Goal: Task Accomplishment & Management: Use online tool/utility

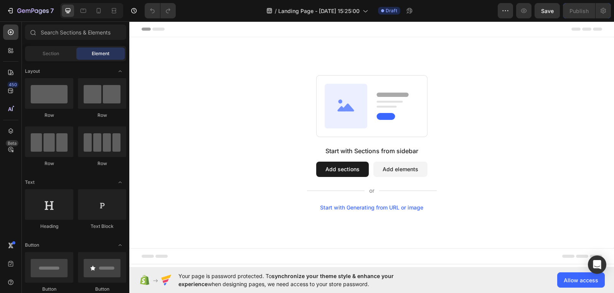
click at [353, 171] on button "Add sections" at bounding box center [342, 169] width 53 height 15
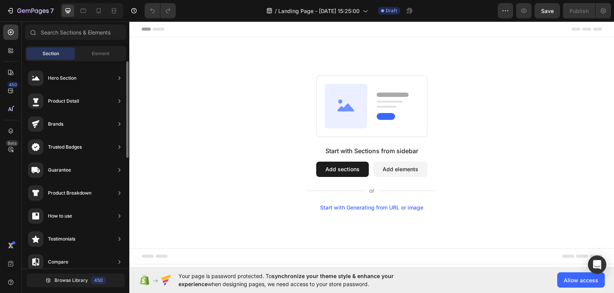
scroll to position [362, 0]
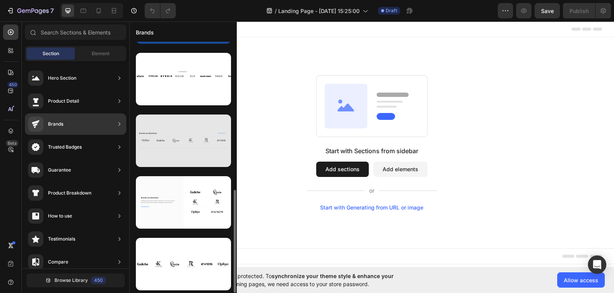
click at [176, 138] on div at bounding box center [183, 141] width 95 height 53
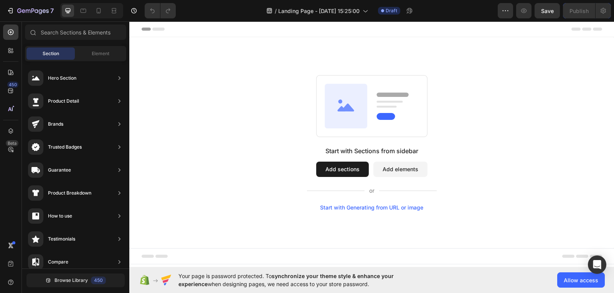
click at [403, 208] on div "Start with Generating from URL or image" at bounding box center [371, 208] width 103 height 6
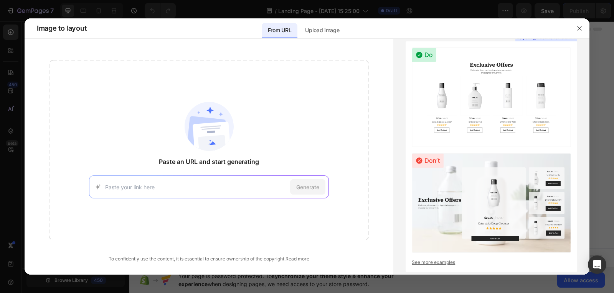
paste input "[URL][DOMAIN_NAME]"
type input "[URL][DOMAIN_NAME]"
click at [306, 185] on span "Generate" at bounding box center [307, 187] width 23 height 8
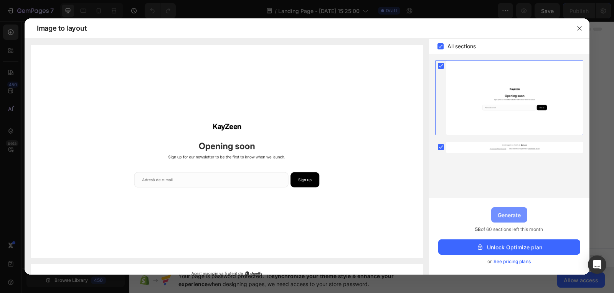
click at [516, 213] on div "Generate" at bounding box center [509, 215] width 23 height 8
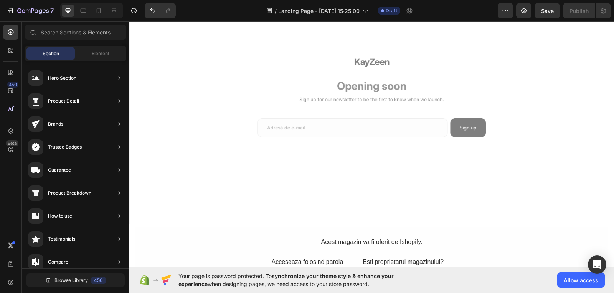
scroll to position [0, 0]
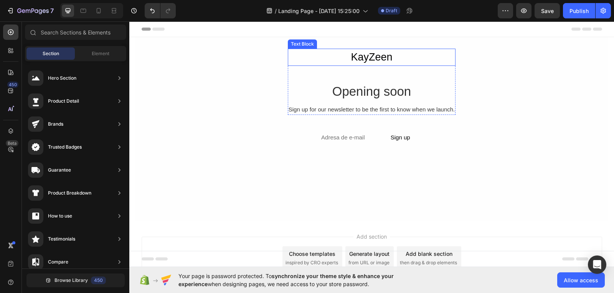
click at [381, 58] on div "KayZeen" at bounding box center [372, 57] width 168 height 17
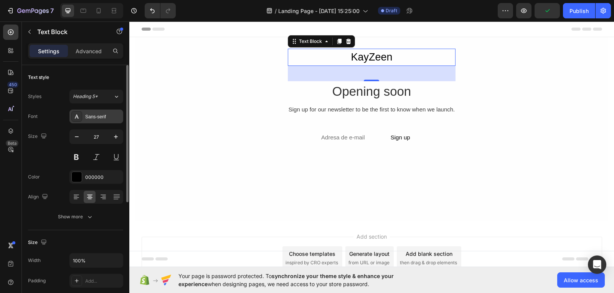
click at [94, 116] on div "Sans-serif" at bounding box center [103, 117] width 36 height 7
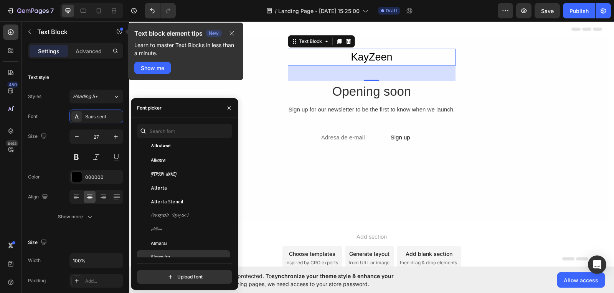
scroll to position [652, 0]
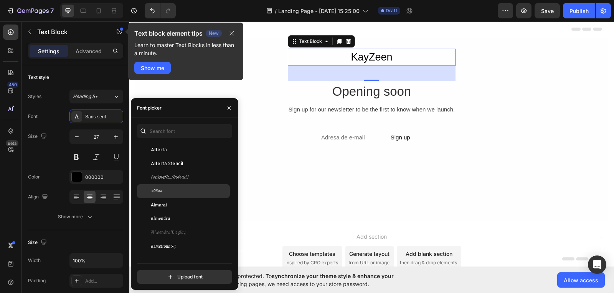
click at [174, 190] on div "Allura" at bounding box center [189, 191] width 77 height 7
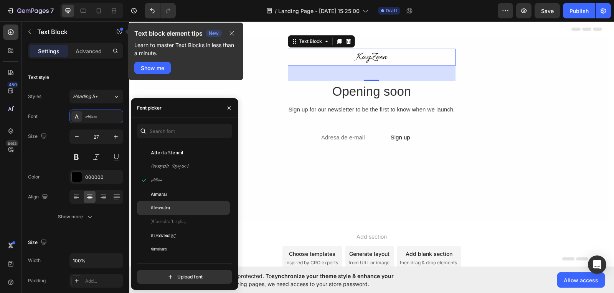
scroll to position [729, 0]
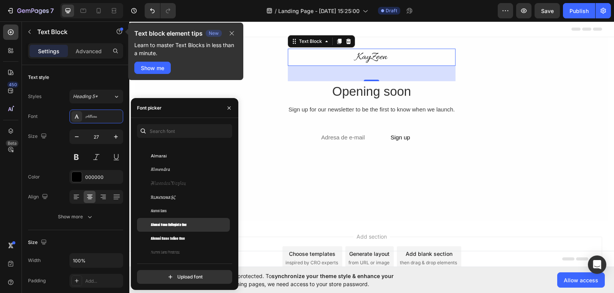
click at [182, 228] on span "Alumni Sans Collegiate One" at bounding box center [169, 225] width 36 height 7
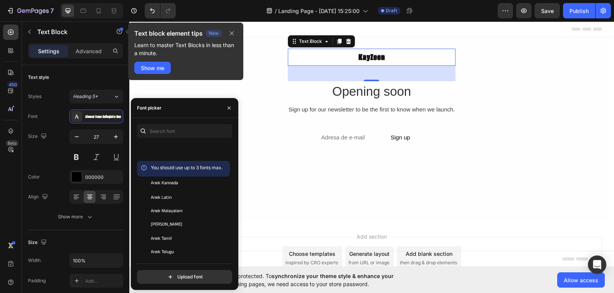
scroll to position [1228, 0]
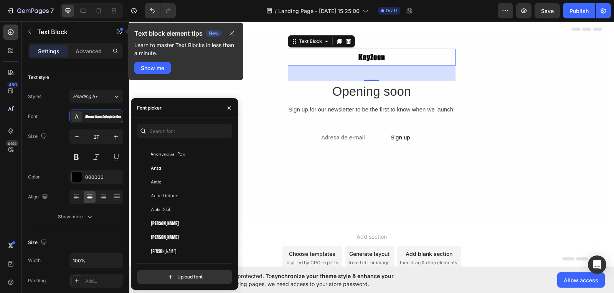
click at [181, 228] on div "[PERSON_NAME]" at bounding box center [183, 224] width 93 height 14
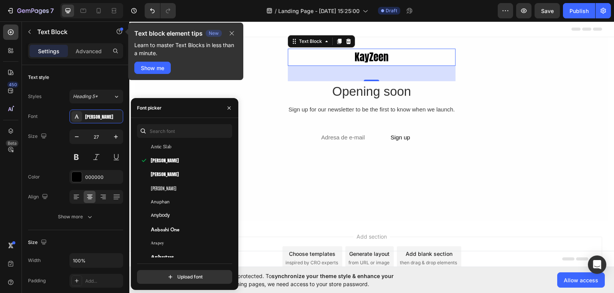
scroll to position [1343, 0]
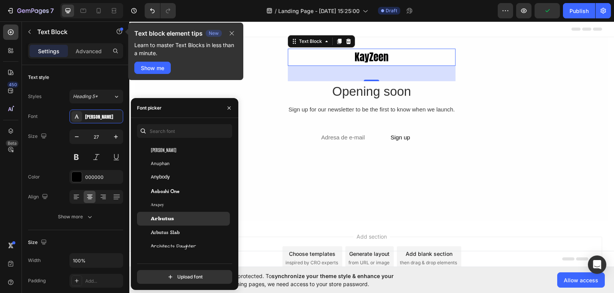
click at [181, 223] on div "Arbutus" at bounding box center [183, 219] width 93 height 14
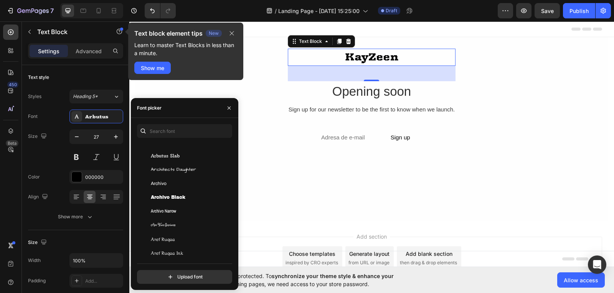
scroll to position [1496, 0]
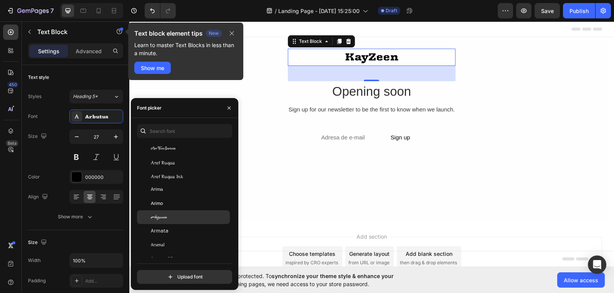
click at [177, 217] on div "Arizonia" at bounding box center [189, 217] width 77 height 7
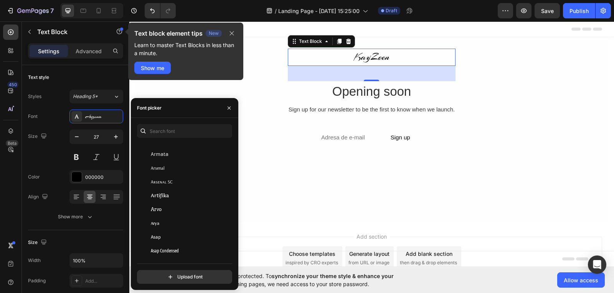
scroll to position [1650, 0]
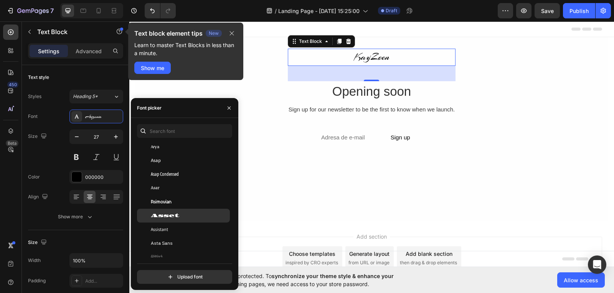
click at [183, 221] on div "Asset" at bounding box center [183, 216] width 93 height 14
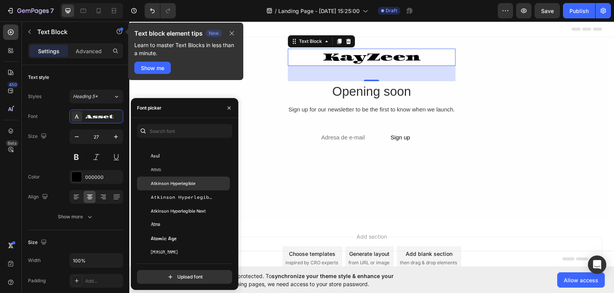
scroll to position [1842, 0]
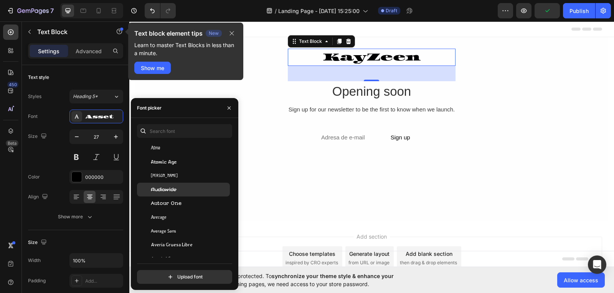
click at [178, 193] on div "Audiowide" at bounding box center [183, 190] width 93 height 14
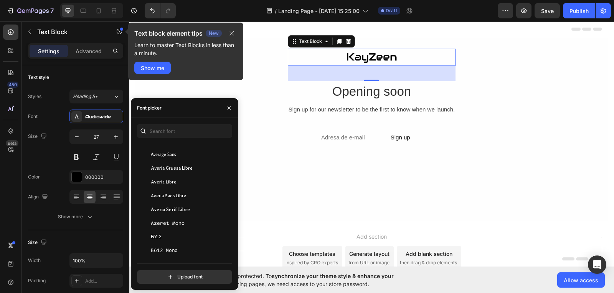
scroll to position [1995, 0]
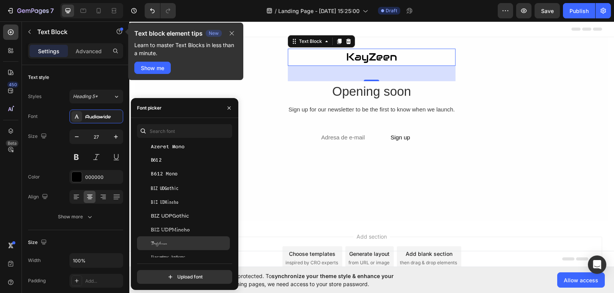
click at [185, 243] on div "Babylonica" at bounding box center [189, 243] width 77 height 7
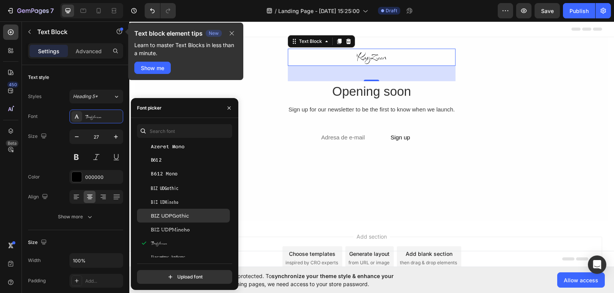
scroll to position [2072, 0]
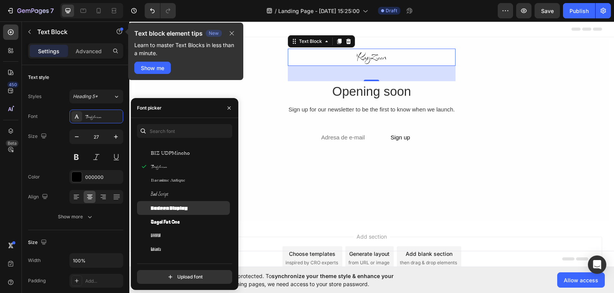
click at [178, 209] on span "Badeen Display" at bounding box center [169, 208] width 37 height 7
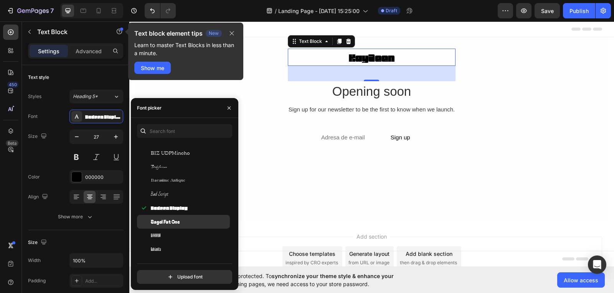
click at [177, 223] on span "Bagel Fat One" at bounding box center [165, 222] width 29 height 7
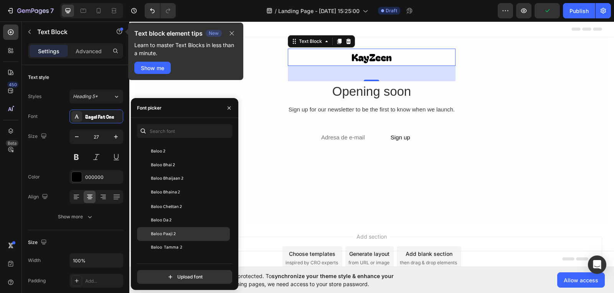
scroll to position [2302, 0]
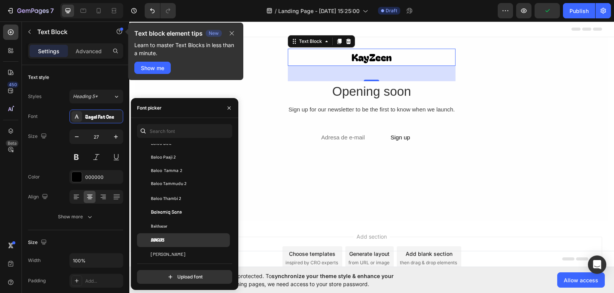
click at [167, 241] on div "Bangers" at bounding box center [189, 240] width 77 height 7
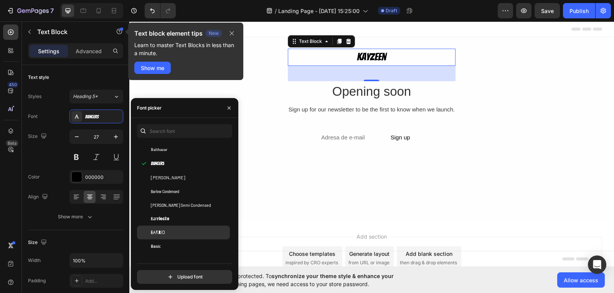
scroll to position [2417, 0]
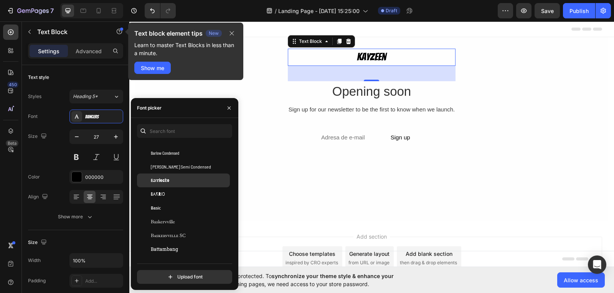
click at [168, 184] on span "Barriecito" at bounding box center [160, 180] width 18 height 7
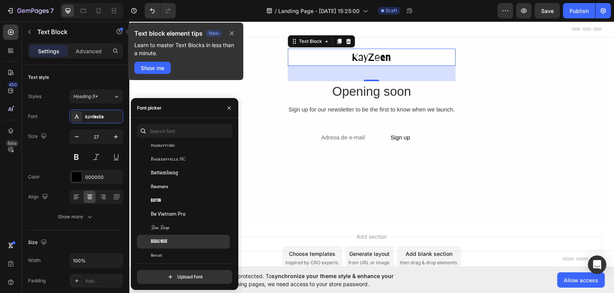
click at [178, 241] on div "Bebas Neue" at bounding box center [189, 242] width 77 height 7
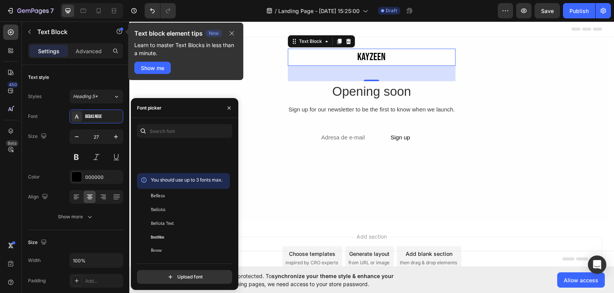
scroll to position [2762, 0]
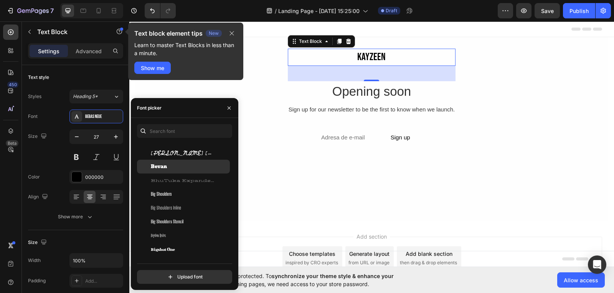
click at [173, 163] on div "Bevan" at bounding box center [183, 167] width 93 height 14
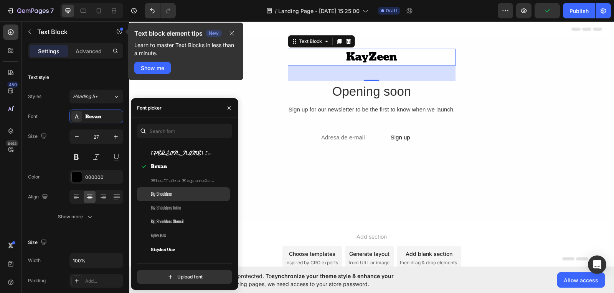
click at [180, 193] on div "Big Shoulders" at bounding box center [189, 194] width 77 height 7
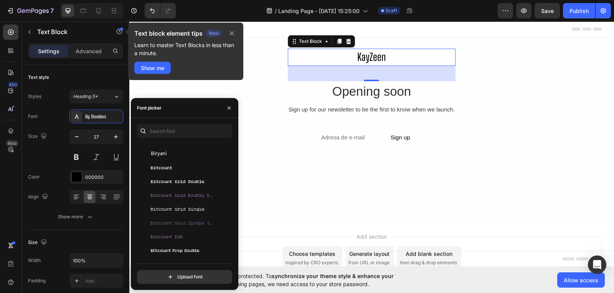
scroll to position [3069, 0]
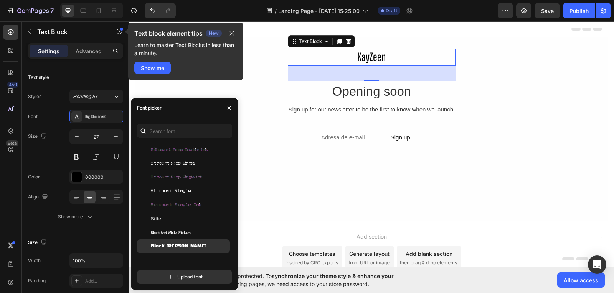
click at [178, 249] on span "Black [PERSON_NAME]" at bounding box center [179, 246] width 56 height 7
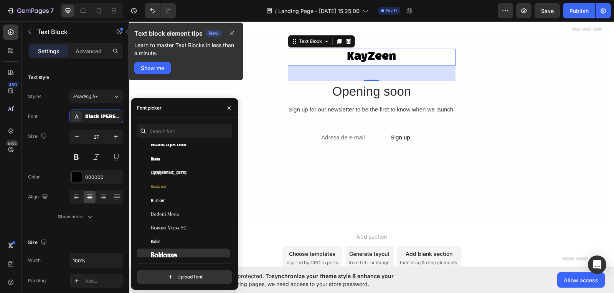
click at [162, 252] on span "Boldonse" at bounding box center [164, 255] width 26 height 7
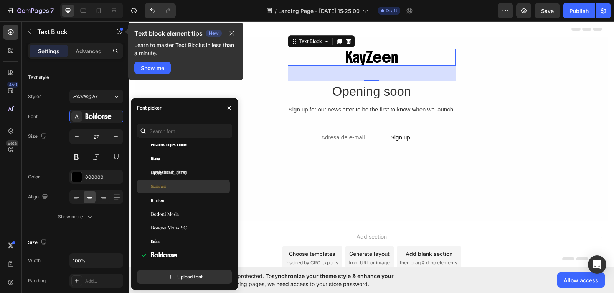
click at [172, 188] on div "Blaka Ink" at bounding box center [189, 186] width 77 height 7
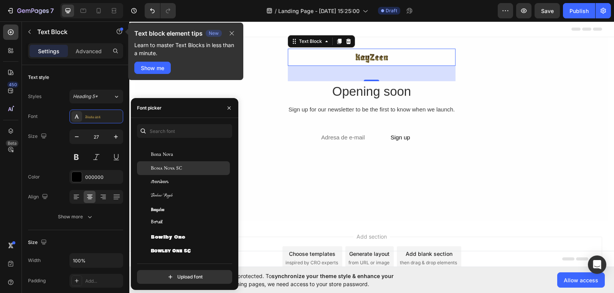
scroll to position [3338, 0]
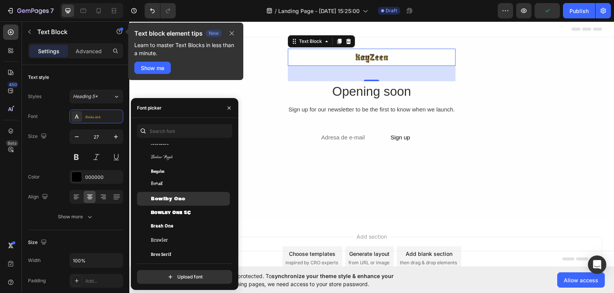
click at [171, 199] on span "Bowlby One" at bounding box center [168, 199] width 35 height 7
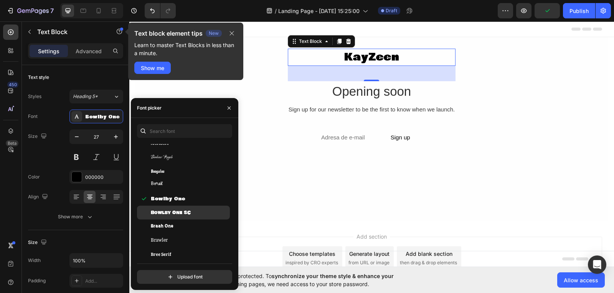
click at [176, 206] on div "Bowlby One SC" at bounding box center [183, 213] width 93 height 14
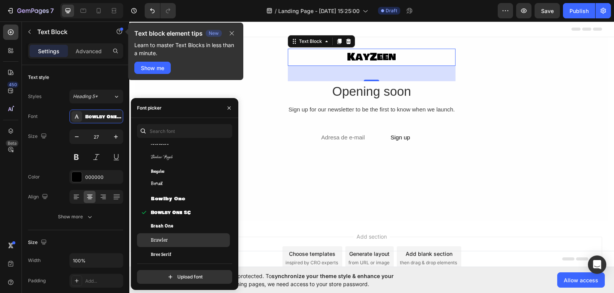
click at [178, 239] on div "Brawler" at bounding box center [189, 240] width 77 height 7
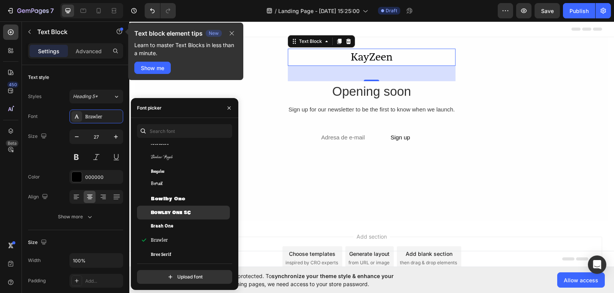
click at [191, 212] on div "Bowlby One SC" at bounding box center [189, 212] width 77 height 7
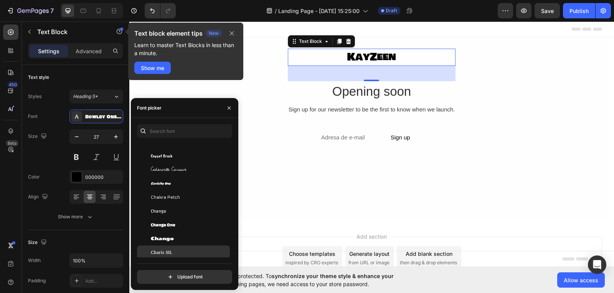
scroll to position [4220, 0]
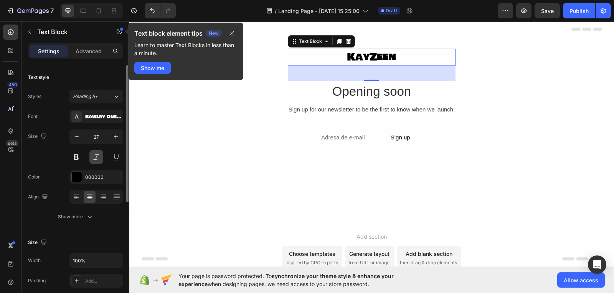
click at [95, 158] on button at bounding box center [96, 157] width 14 height 14
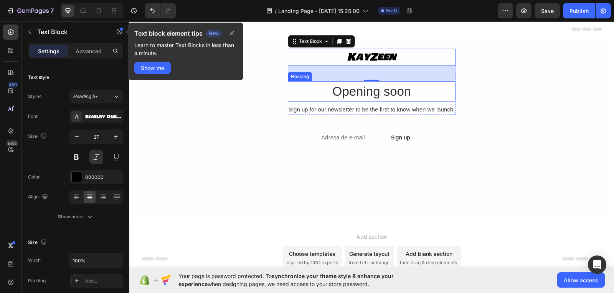
click at [379, 90] on h2 "Opening soon" at bounding box center [372, 91] width 168 height 21
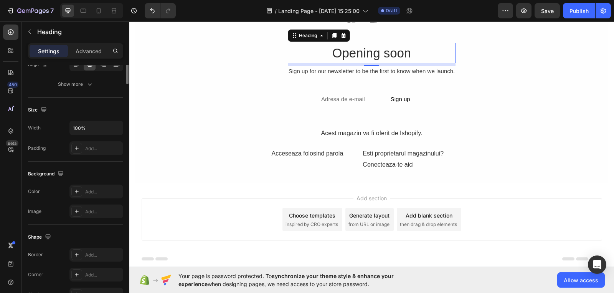
scroll to position [0, 0]
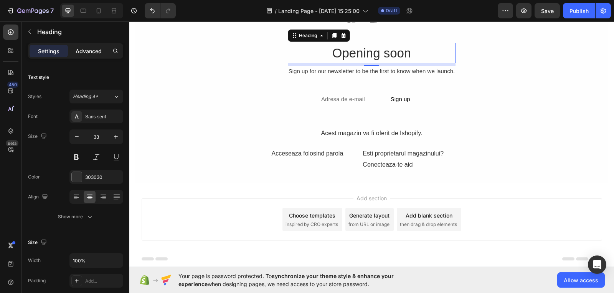
click at [80, 53] on p "Advanced" at bounding box center [89, 51] width 26 height 8
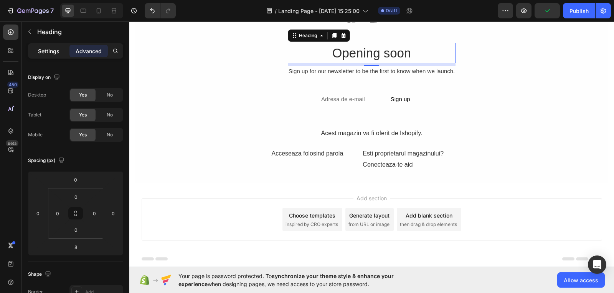
click at [58, 49] on p "Settings" at bounding box center [48, 51] width 21 height 8
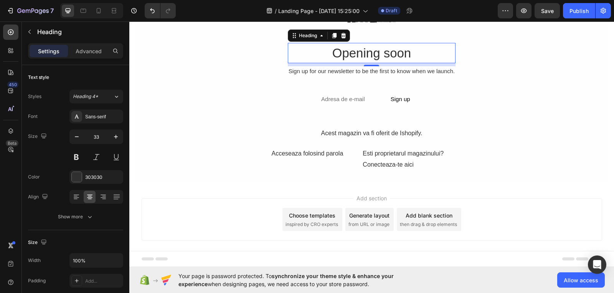
click at [392, 49] on h2 "Opening soon" at bounding box center [372, 53] width 168 height 21
click at [411, 49] on p "Opening soon" at bounding box center [372, 53] width 167 height 19
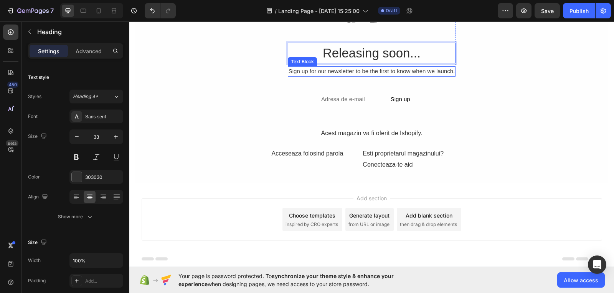
click at [440, 70] on div "Sign up for our newsletter to be the first to know when we launch." at bounding box center [372, 71] width 168 height 10
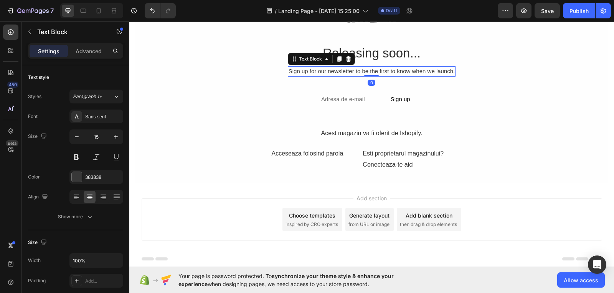
click at [441, 71] on div "Sign up for our newsletter to be the first to know when we launch." at bounding box center [372, 71] width 168 height 10
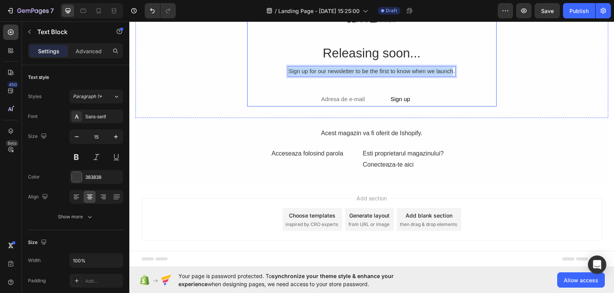
drag, startPoint x: 448, startPoint y: 72, endPoint x: 267, endPoint y: 81, distance: 180.9
click at [267, 81] on div "KayZeen Text Block Releasing soon... Heading Sign up for our newsletter to be t…" at bounding box center [371, 58] width 249 height 96
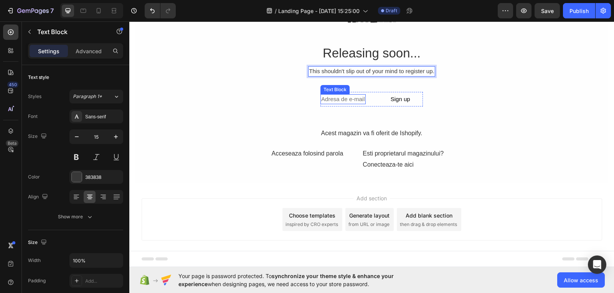
click at [361, 99] on div "Adresa de e-mail" at bounding box center [342, 99] width 45 height 10
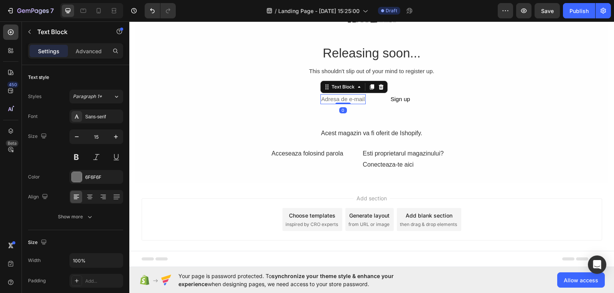
click at [359, 99] on div "Adresa de e-mail" at bounding box center [342, 99] width 45 height 10
click at [361, 100] on p "Adresa de e-mail" at bounding box center [342, 99] width 43 height 9
click at [405, 101] on button "Sign up" at bounding box center [397, 99] width 38 height 15
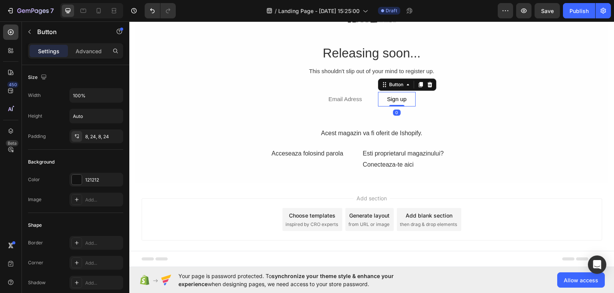
click at [406, 101] on button "Sign up" at bounding box center [397, 99] width 38 height 15
click at [404, 99] on button "Sign up" at bounding box center [397, 99] width 38 height 15
click at [399, 99] on div "Sign up" at bounding box center [397, 99] width 20 height 9
click at [400, 99] on p "Sign up" at bounding box center [397, 99] width 20 height 9
click at [401, 99] on p "Sign up" at bounding box center [397, 99] width 20 height 9
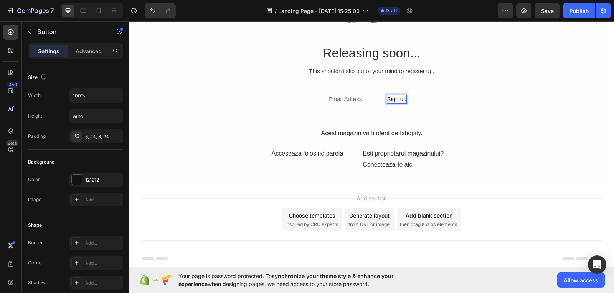
click at [403, 99] on button "Sign up" at bounding box center [397, 99] width 38 height 15
click at [402, 99] on p "Sign up" at bounding box center [397, 99] width 20 height 9
click at [378, 92] on button "Register" at bounding box center [398, 99] width 40 height 15
click at [415, 132] on div "Acest magazin va fi oferit de Ishopify." at bounding box center [372, 133] width 202 height 13
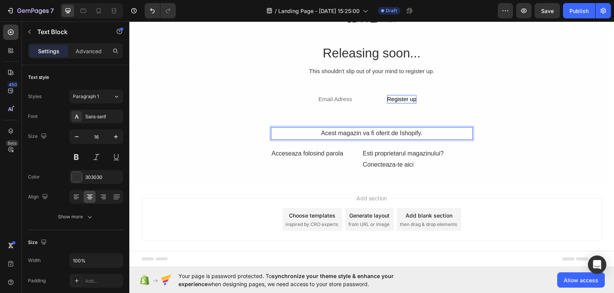
click at [414, 133] on div "Acest magazin va fi oferit de Ishopify." at bounding box center [372, 133] width 202 height 13
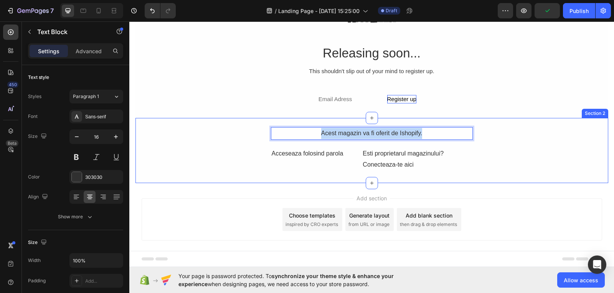
drag, startPoint x: 416, startPoint y: 134, endPoint x: 219, endPoint y: 117, distance: 197.1
click at [219, 117] on div "KayZeen Text Block Releasing soon... Heading This shouldn't slip out of your mi…" at bounding box center [371, 91] width 485 height 185
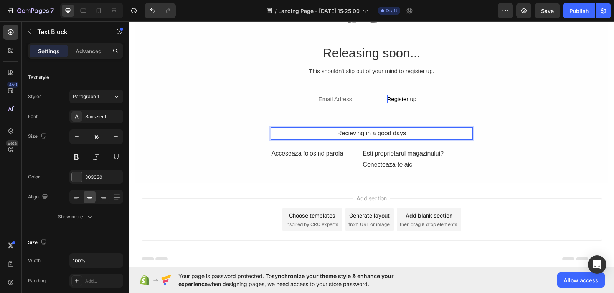
click at [317, 217] on div "Choose templates" at bounding box center [312, 216] width 46 height 8
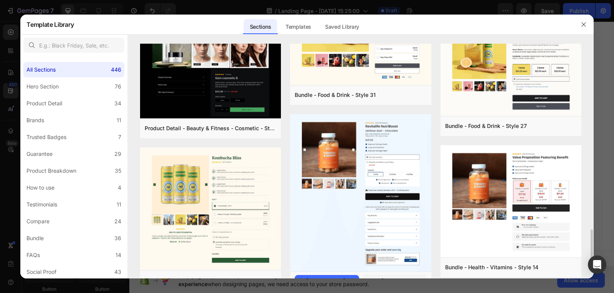
scroll to position [589, 0]
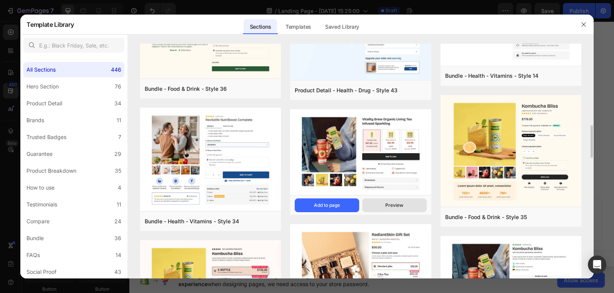
click at [411, 203] on button "Preview" at bounding box center [394, 206] width 64 height 14
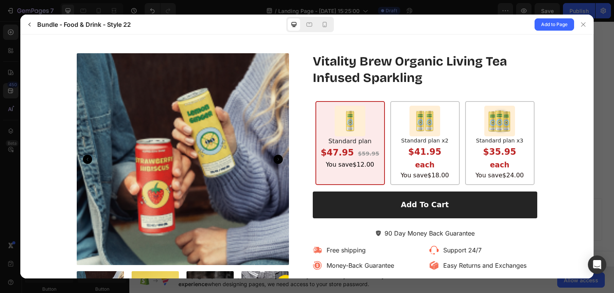
scroll to position [0, 0]
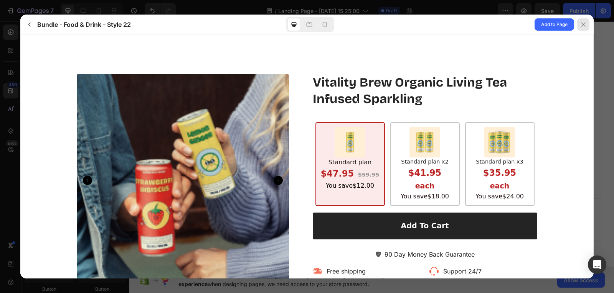
click at [583, 22] on icon at bounding box center [583, 24] width 6 height 6
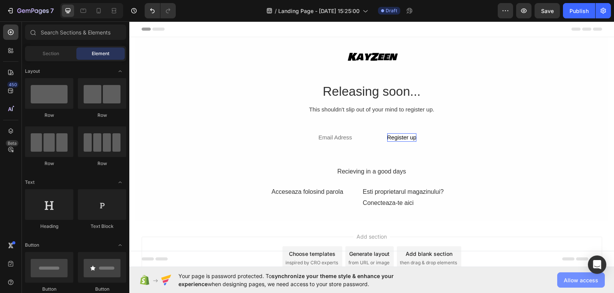
click at [575, 285] on button "Allow access" at bounding box center [581, 280] width 48 height 15
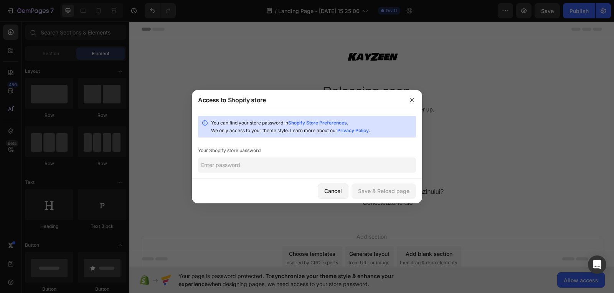
click at [298, 167] on input "text" at bounding box center [307, 165] width 218 height 15
click at [415, 97] on button "button" at bounding box center [412, 100] width 12 height 12
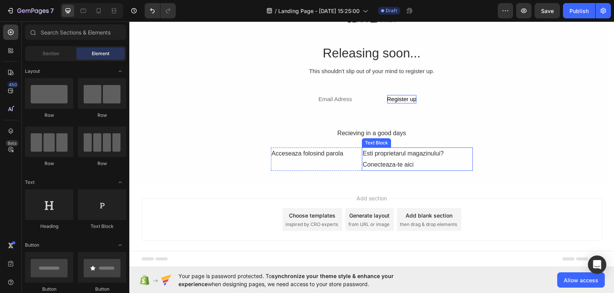
scroll to position [49, 0]
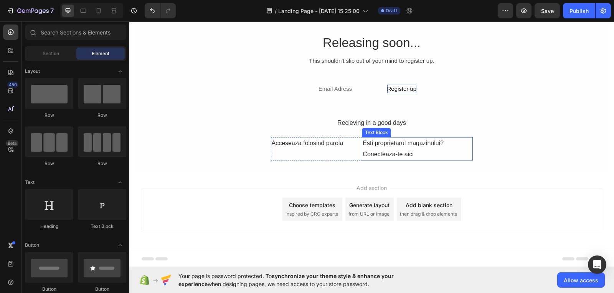
click at [393, 152] on div "Esti proprietarul magazinului? Conecteaza-te aici" at bounding box center [417, 149] width 110 height 24
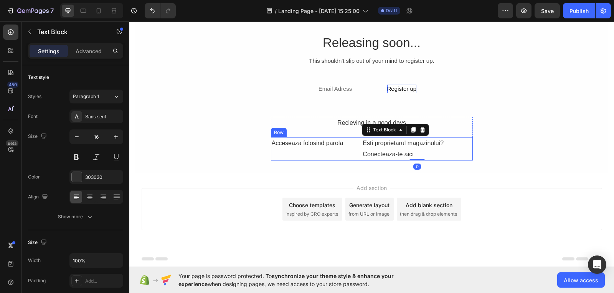
click at [343, 145] on div "Acceseaza folosind parola" at bounding box center [310, 143] width 79 height 13
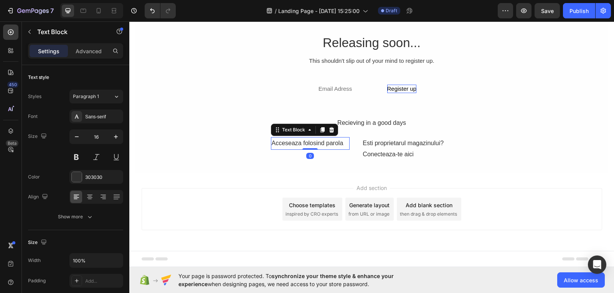
click at [340, 145] on div "Acceseaza folosind parola" at bounding box center [310, 143] width 79 height 13
click at [339, 145] on p "Acceseaza folosind parola" at bounding box center [310, 143] width 77 height 11
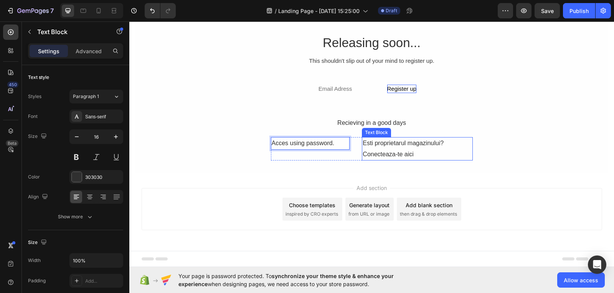
click at [419, 150] on div "Esti proprietarul magazinului? Conecteaza-te aici" at bounding box center [417, 149] width 110 height 24
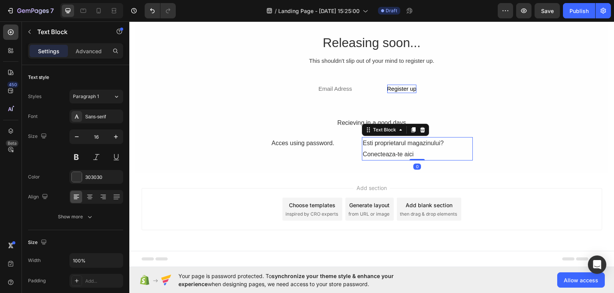
click at [419, 150] on div "Esti proprietarul magazinului? Conecteaza-te aici" at bounding box center [417, 149] width 110 height 24
click at [419, 150] on p "Esti proprietarul magazinului? Conecteaza-te aici" at bounding box center [417, 149] width 109 height 22
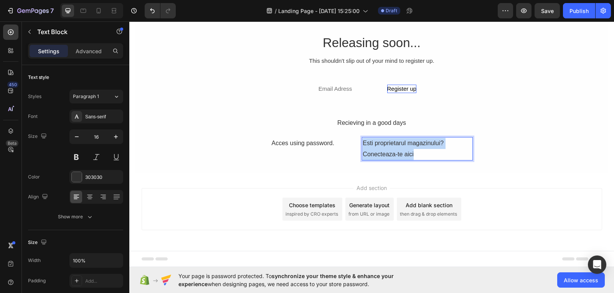
click at [419, 150] on p "Esti proprietarul magazinului? Conecteaza-te aici" at bounding box center [417, 149] width 109 height 22
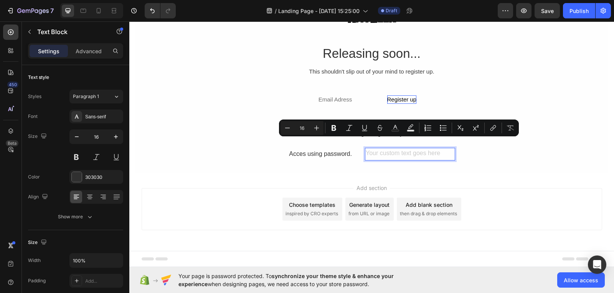
scroll to position [38, 0]
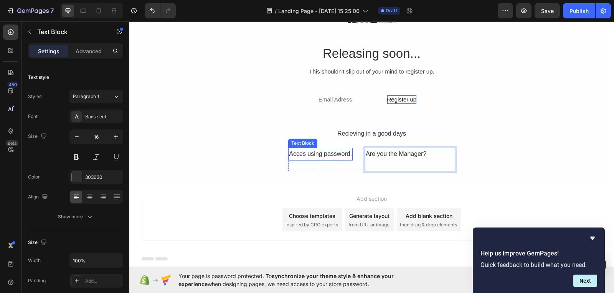
click at [306, 154] on p "Acces using password." at bounding box center [320, 154] width 63 height 11
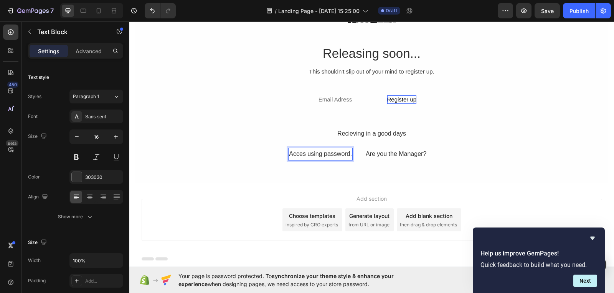
click at [305, 153] on p "Acces using password." at bounding box center [320, 154] width 63 height 11
click at [303, 153] on p "Acces using password." at bounding box center [320, 154] width 63 height 11
click at [429, 156] on p "Are you the Manager?" at bounding box center [411, 154] width 93 height 11
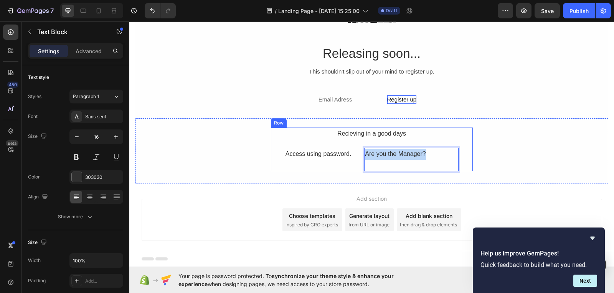
drag, startPoint x: 430, startPoint y: 157, endPoint x: 299, endPoint y: 142, distance: 131.7
click at [299, 142] on div "Recieving in a good days Text Block Access using password. Text Block Are you t…" at bounding box center [372, 150] width 202 height 44
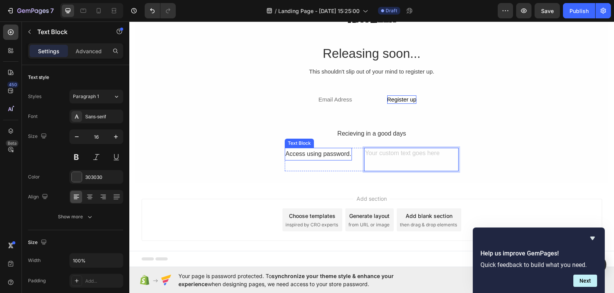
click at [309, 157] on p "Access using password." at bounding box center [318, 154] width 66 height 11
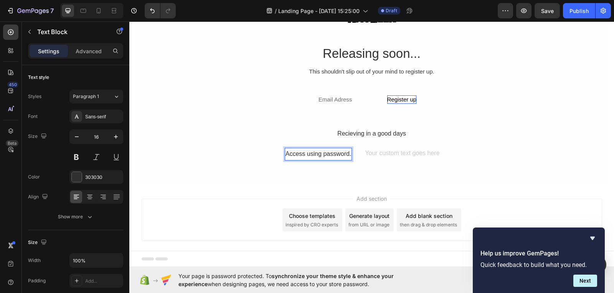
click at [306, 155] on p "Access using password." at bounding box center [318, 154] width 66 height 11
click at [384, 155] on div "Rich Text Editor. Editing area: main" at bounding box center [410, 160] width 93 height 24
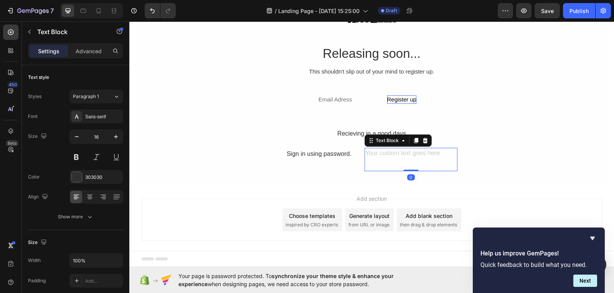
click at [397, 154] on div "Rich Text Editor. Editing area: main" at bounding box center [410, 160] width 93 height 24
click at [417, 157] on p "Rich Text Editor. Editing area: main" at bounding box center [410, 154] width 91 height 11
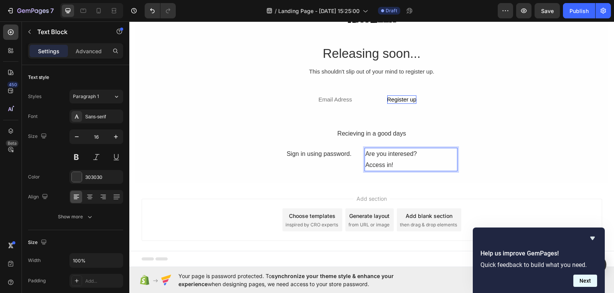
click at [580, 283] on button "Next" at bounding box center [585, 281] width 24 height 12
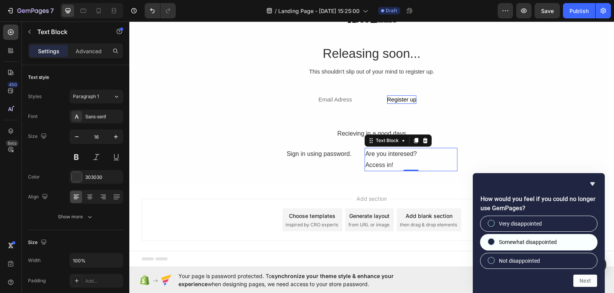
click at [536, 240] on span "Somewhat disappointed" at bounding box center [528, 243] width 58 height 8
click at [494, 240] on input "Somewhat disappointed" at bounding box center [491, 242] width 5 height 5
radio input "true"
click at [590, 280] on button "Next" at bounding box center [585, 281] width 24 height 12
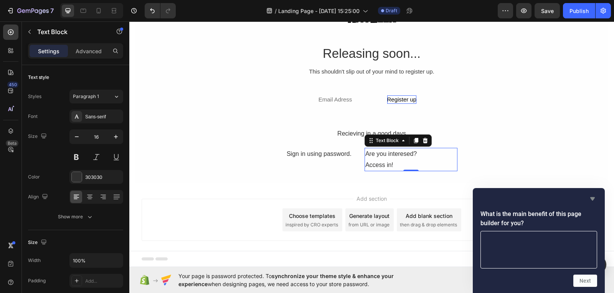
click at [590, 199] on icon "Hide survey" at bounding box center [592, 199] width 9 height 9
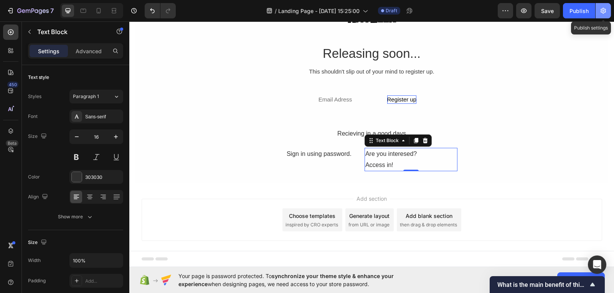
click at [607, 10] on button "button" at bounding box center [602, 10] width 15 height 15
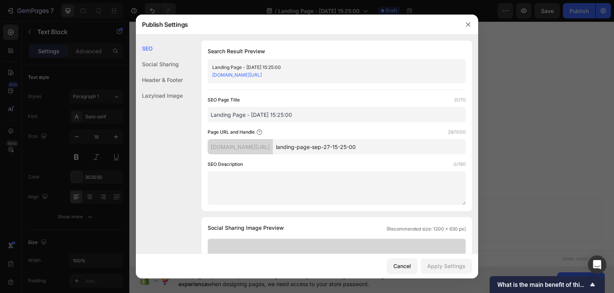
click at [259, 184] on textarea at bounding box center [337, 188] width 258 height 34
click at [175, 68] on div "Social Sharing" at bounding box center [159, 64] width 47 height 16
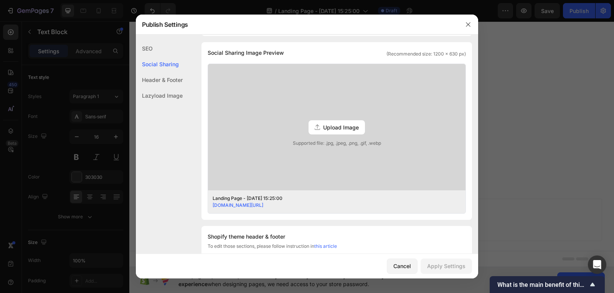
click at [156, 76] on div "Header & Footer" at bounding box center [159, 80] width 47 height 16
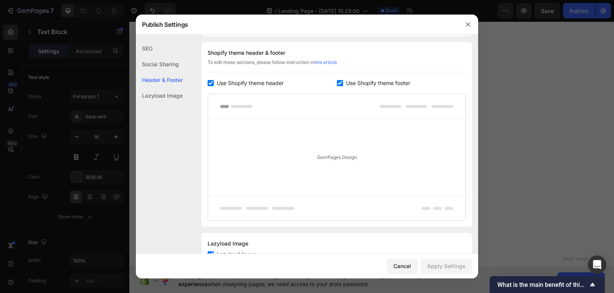
click at [165, 93] on div "Lazyload Image" at bounding box center [159, 96] width 47 height 16
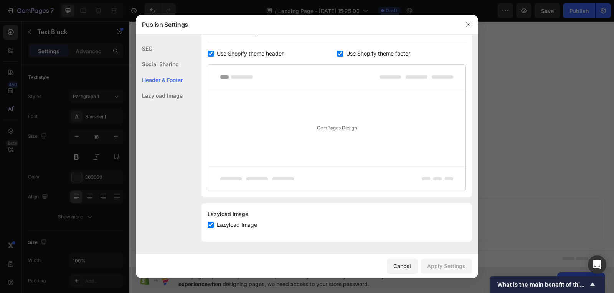
click at [165, 51] on div "SEO" at bounding box center [159, 49] width 47 height 16
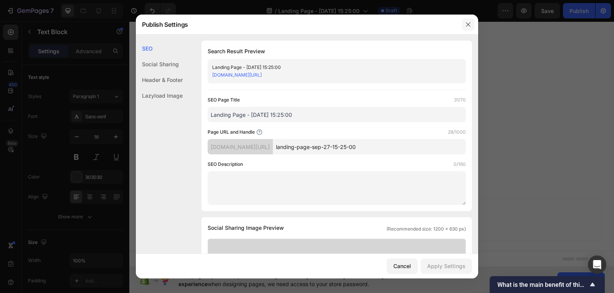
click at [466, 23] on icon "button" at bounding box center [468, 24] width 6 height 6
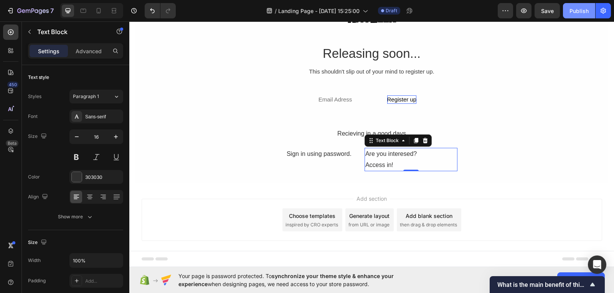
click at [570, 11] on div "Publish" at bounding box center [578, 11] width 19 height 8
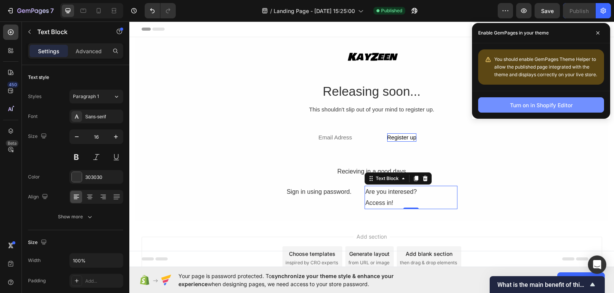
click at [589, 102] on button "Turn on in Shopify Editor" at bounding box center [541, 104] width 126 height 15
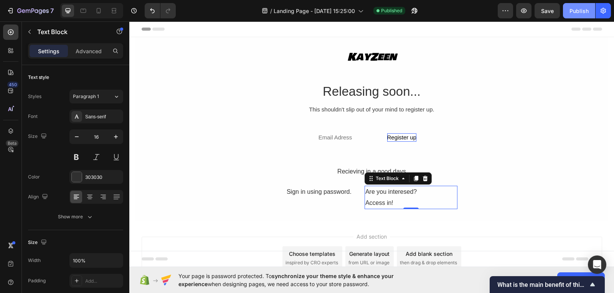
click at [587, 13] on div "Publish" at bounding box center [578, 11] width 19 height 8
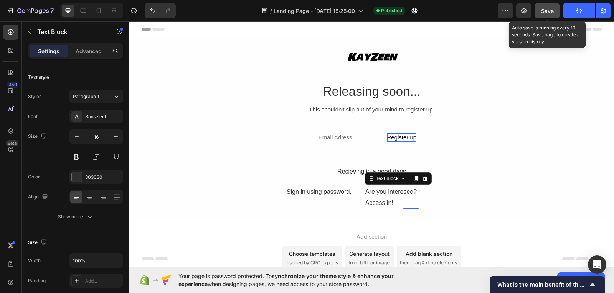
click at [553, 12] on span "Save" at bounding box center [547, 11] width 13 height 7
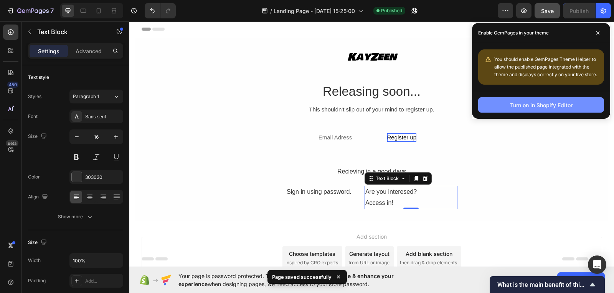
click at [565, 107] on div "Turn on in Shopify Editor" at bounding box center [541, 105] width 63 height 8
